Goal: Transaction & Acquisition: Purchase product/service

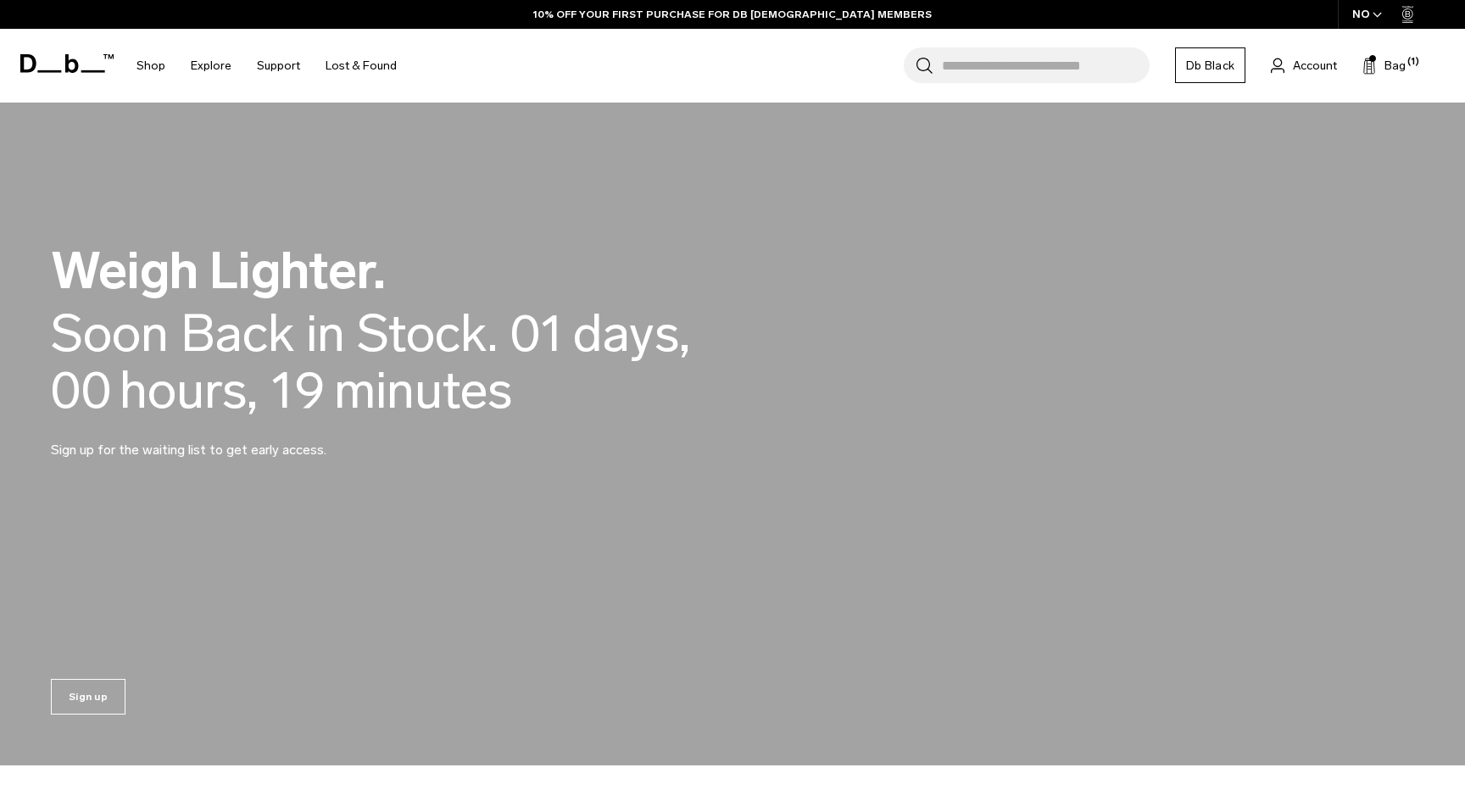
scroll to position [1452, 0]
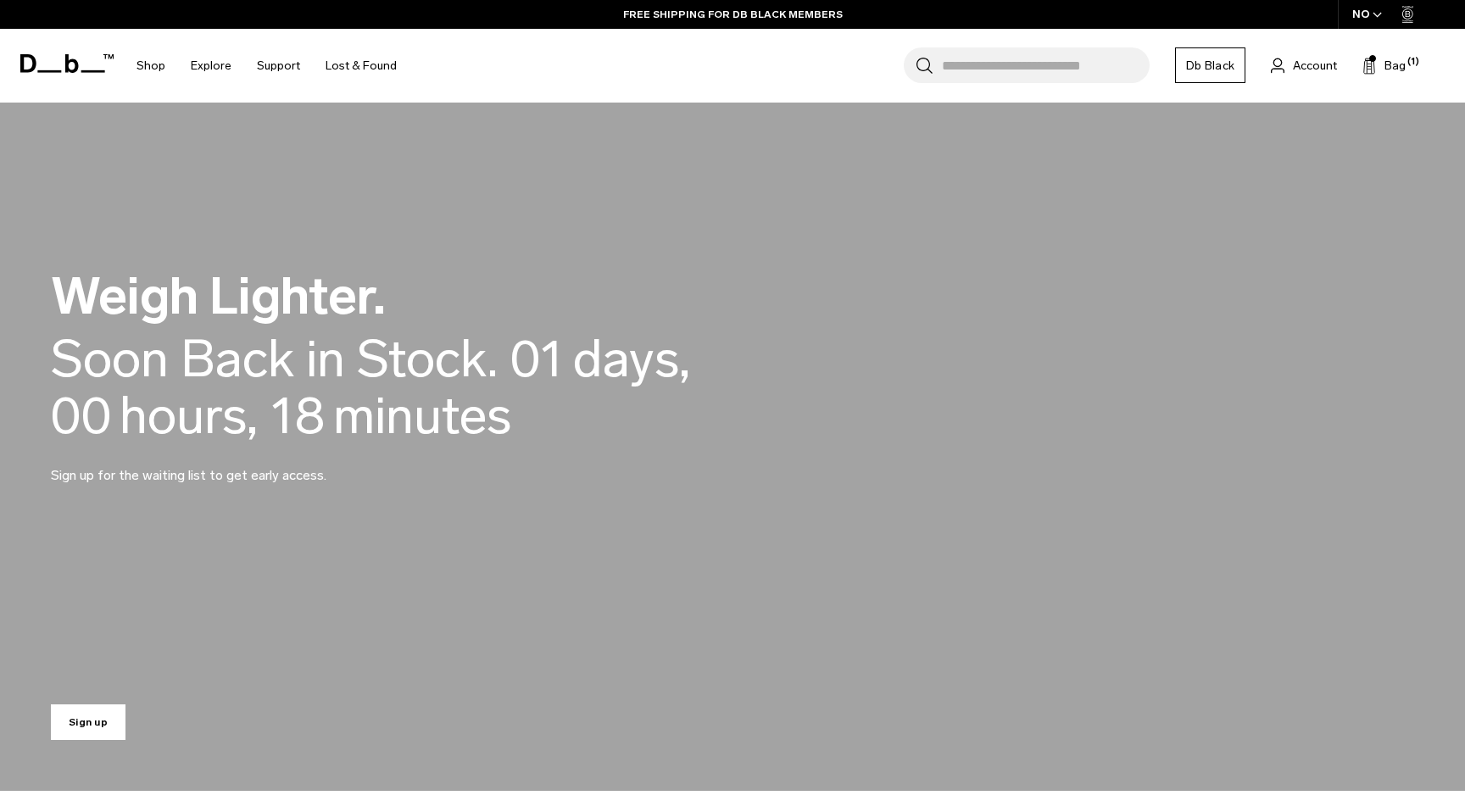
click at [74, 720] on link "Sign up" at bounding box center [87, 722] width 75 height 36
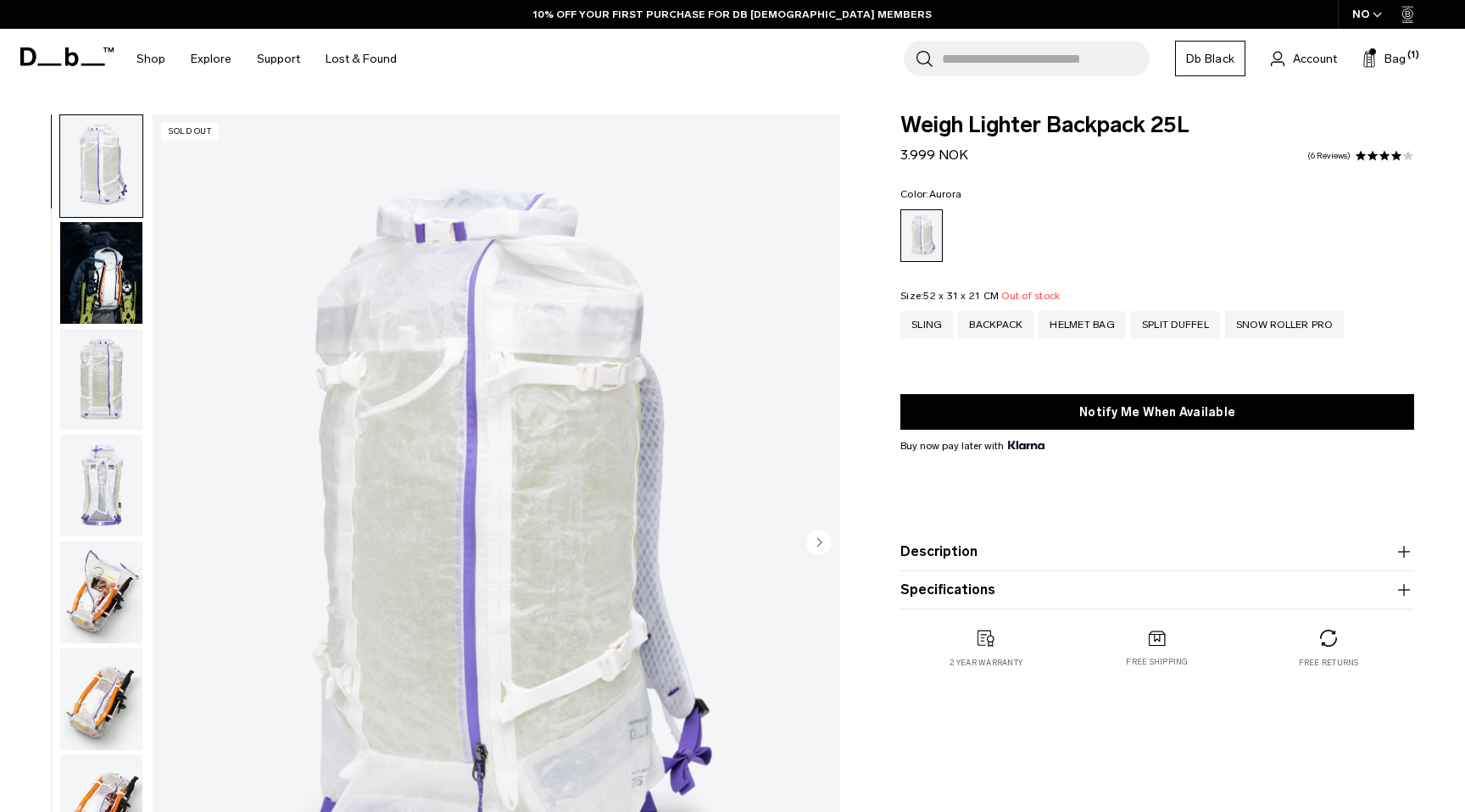
click at [1324, 232] on ul at bounding box center [1157, 235] width 514 height 52
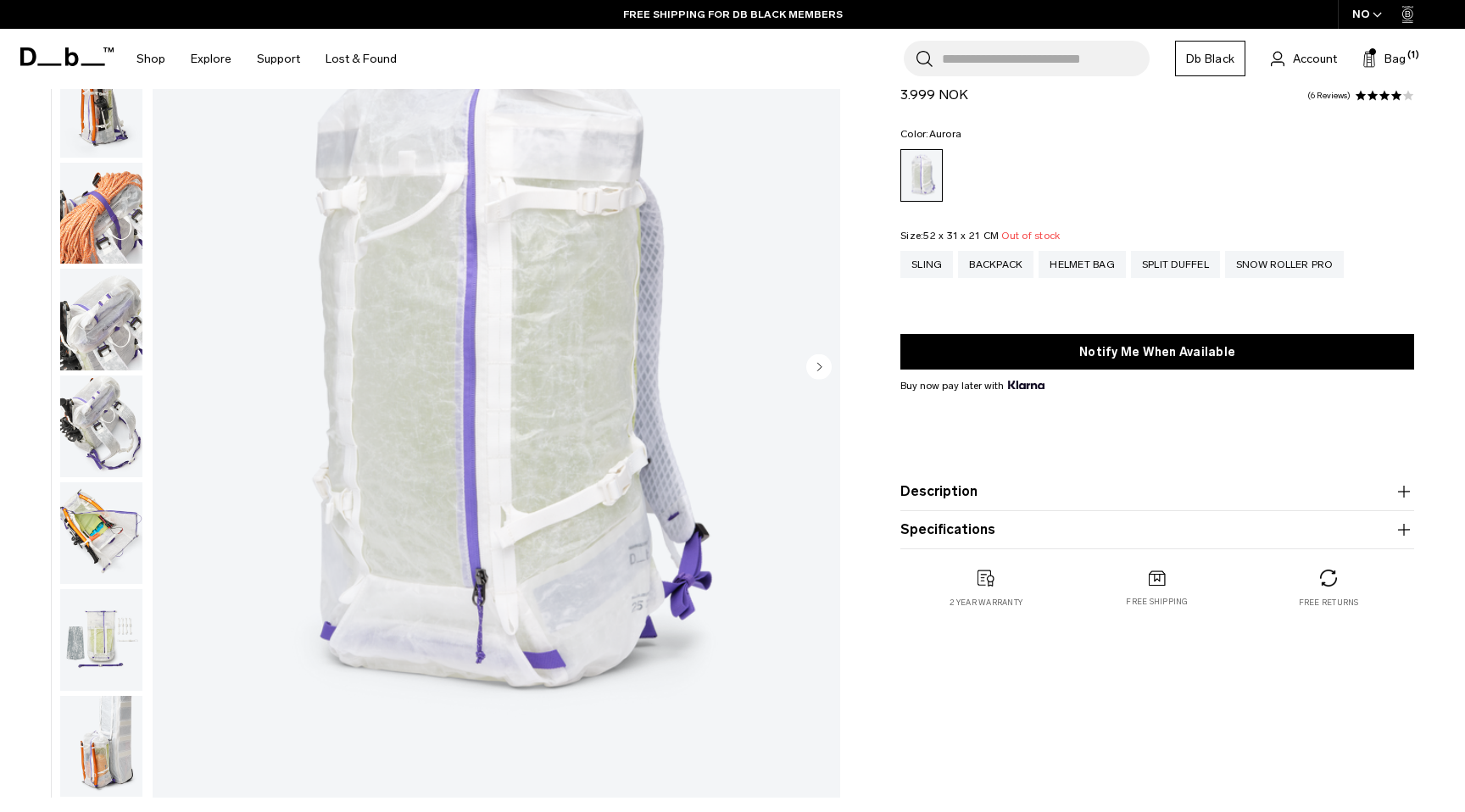
scroll to position [304, 0]
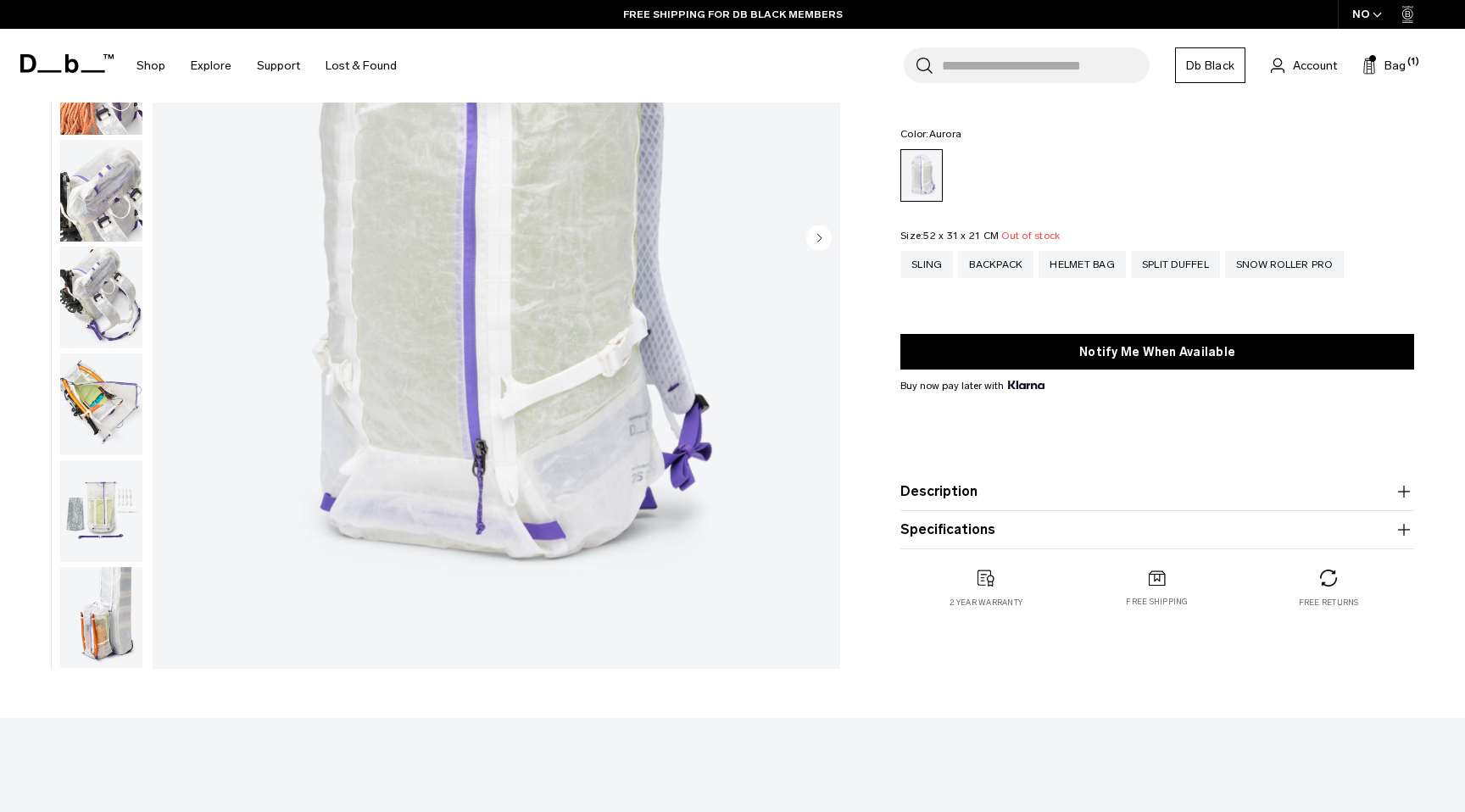
click at [83, 504] on img "button" at bounding box center [101, 511] width 82 height 102
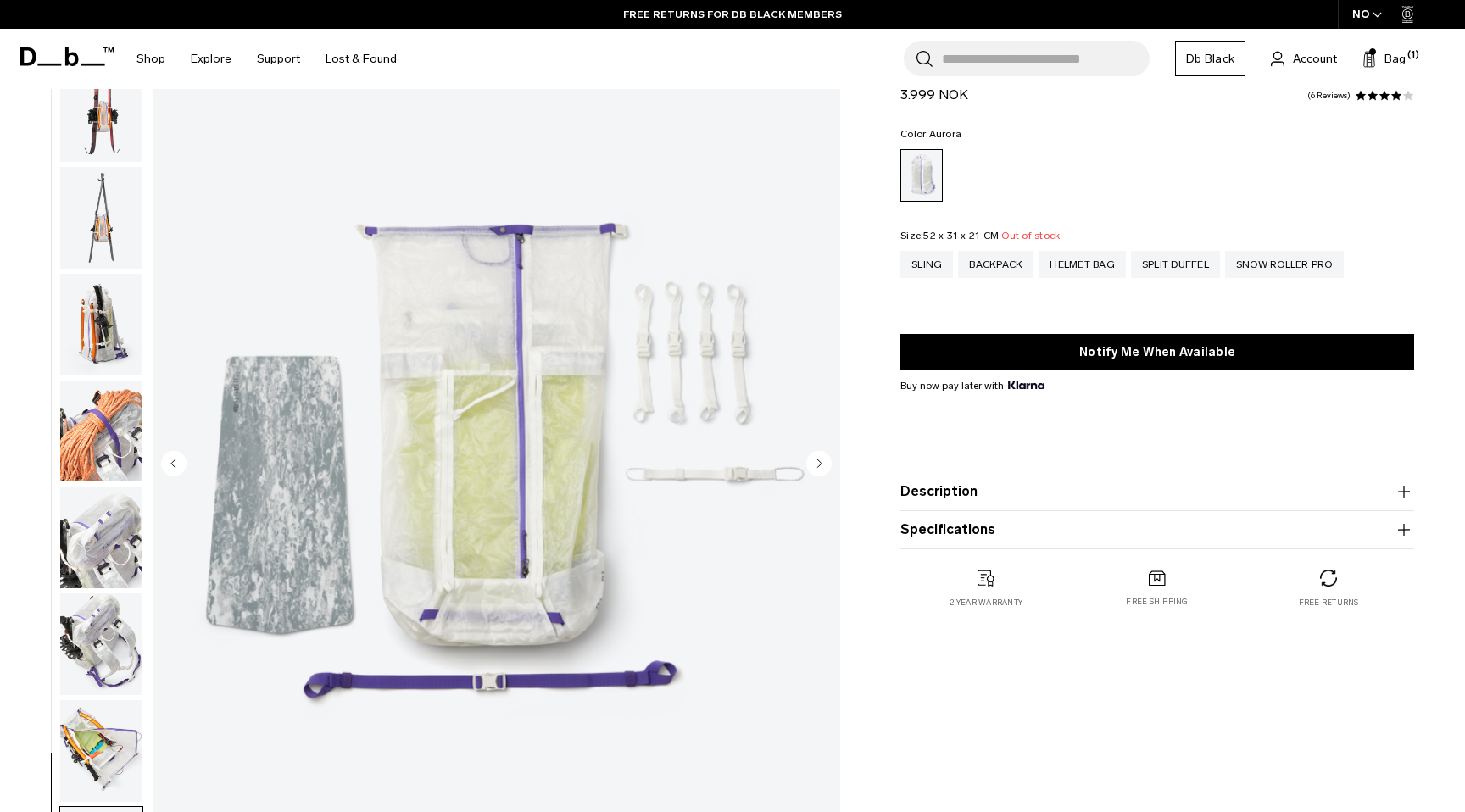
scroll to position [127, 0]
